Goal: Information Seeking & Learning: Learn about a topic

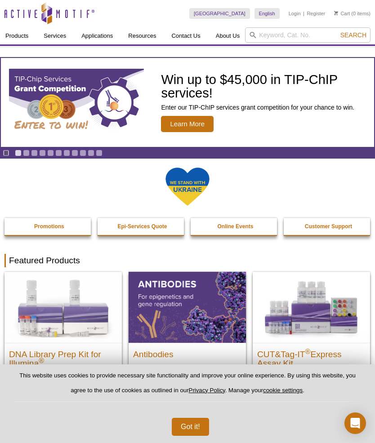
click at [149, 224] on strong "Epi-Services Quote" at bounding box center [141, 226] width 49 height 6
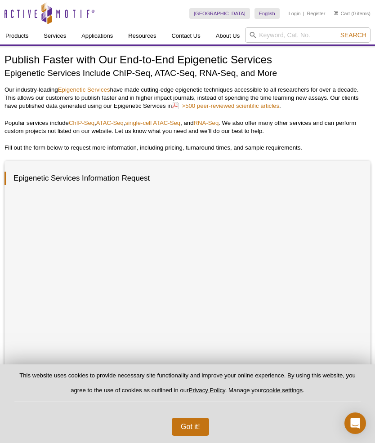
click at [194, 433] on button "Got it!" at bounding box center [190, 427] width 37 height 18
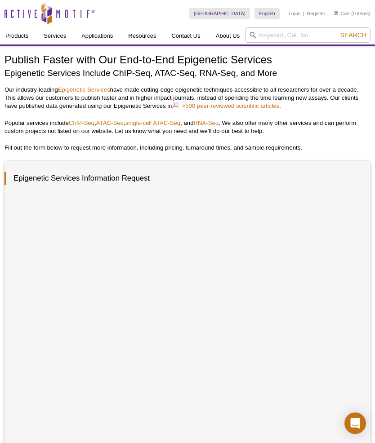
click at [95, 91] on link "Epigenetic Services" at bounding box center [84, 89] width 52 height 7
click at [87, 88] on link "Epigenetic Services" at bounding box center [84, 89] width 52 height 7
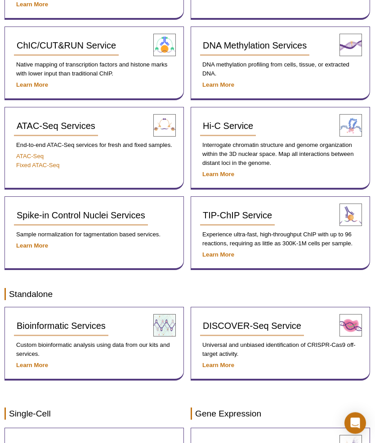
scroll to position [324, 0]
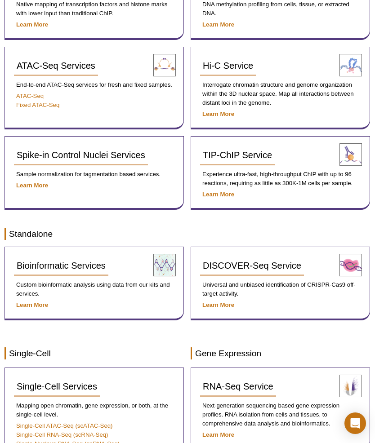
click at [224, 122] on div "Hi-C Service Interrogate chromatin structure and genome organization within the…" at bounding box center [279, 88] width 179 height 83
click at [225, 116] on strong "Learn More" at bounding box center [218, 113] width 32 height 7
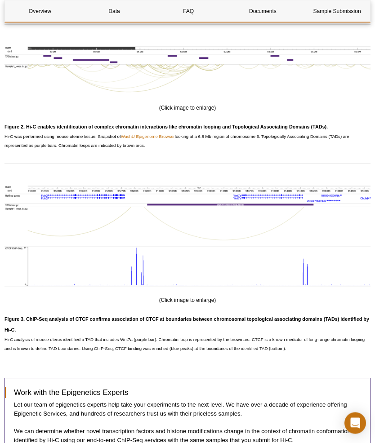
scroll to position [798, 0]
click at [8, 274] on img at bounding box center [187, 238] width 366 height 109
